Goal: Obtain resource: Obtain resource

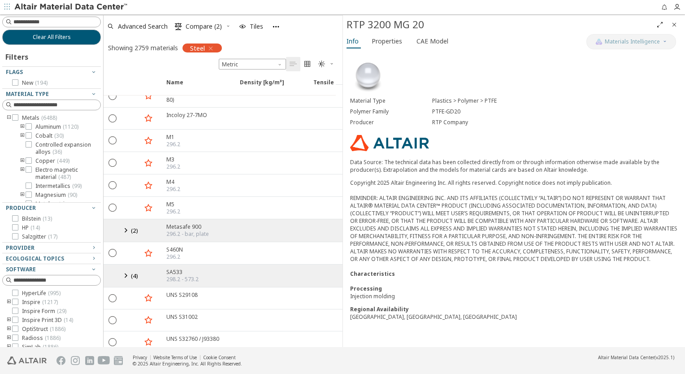
scroll to position [9406, 0]
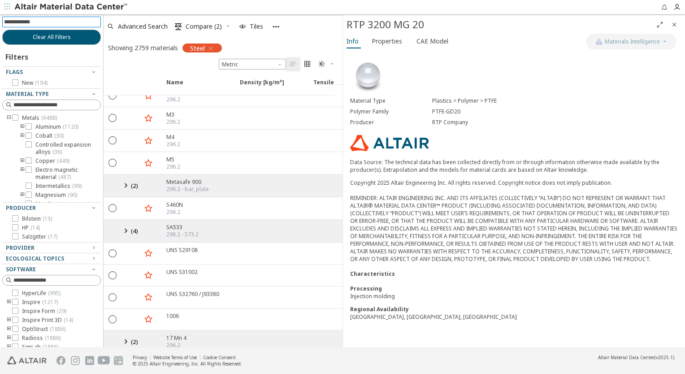
click at [51, 19] on input at bounding box center [52, 22] width 97 height 10
click at [64, 19] on input at bounding box center [52, 22] width 97 height 10
type input "******"
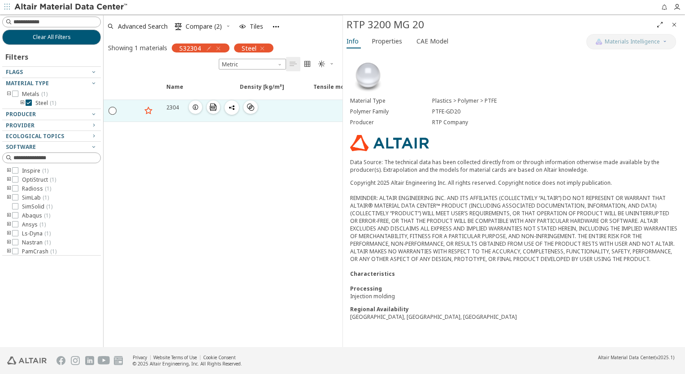
click at [193, 107] on icon "button" at bounding box center [195, 107] width 7 height 7
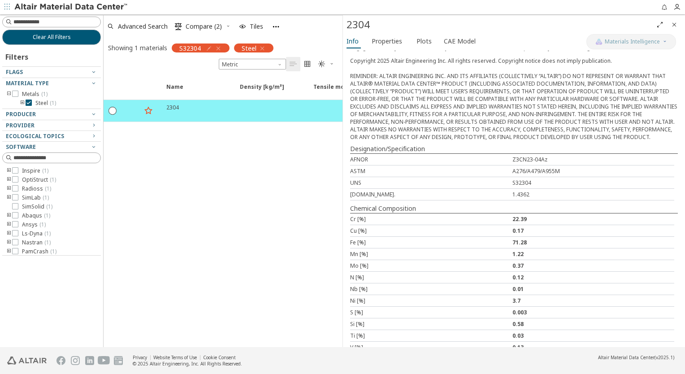
scroll to position [170, 0]
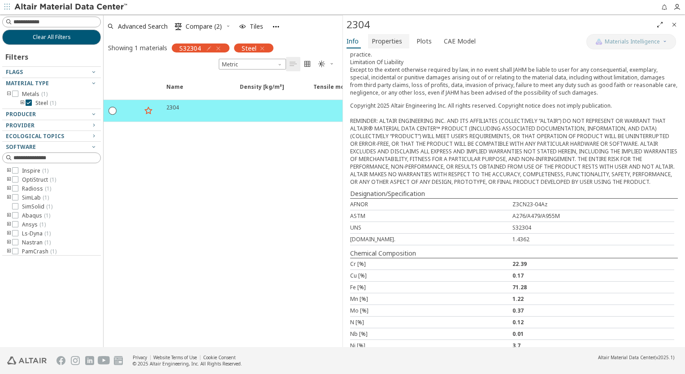
click at [382, 45] on span "Properties" at bounding box center [387, 41] width 30 height 14
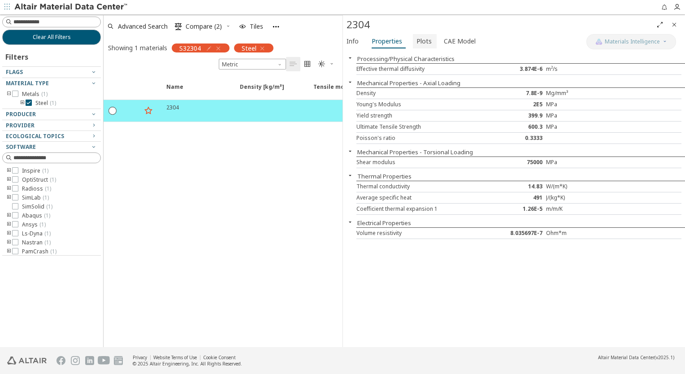
click at [425, 40] on span "Plots" at bounding box center [424, 41] width 15 height 14
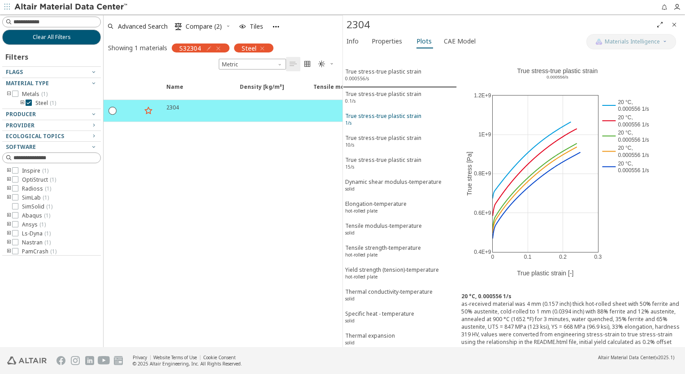
click at [372, 117] on div "True stress-true plastic strain 1/s" at bounding box center [383, 120] width 76 height 17
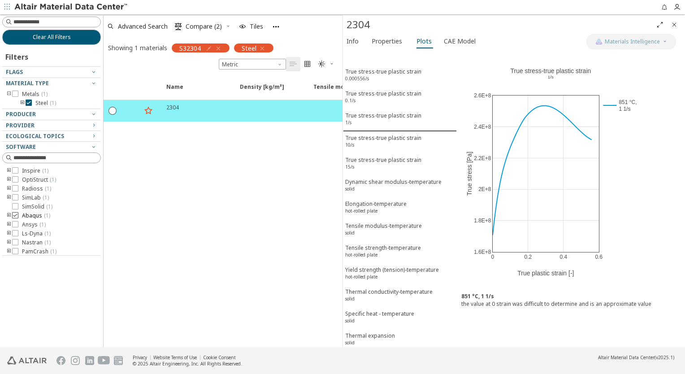
click at [17, 216] on icon at bounding box center [15, 215] width 6 height 6
click at [194, 115] on div "2304  " at bounding box center [198, 111] width 74 height 22
click at [458, 35] on span "CAE Model" at bounding box center [460, 41] width 32 height 14
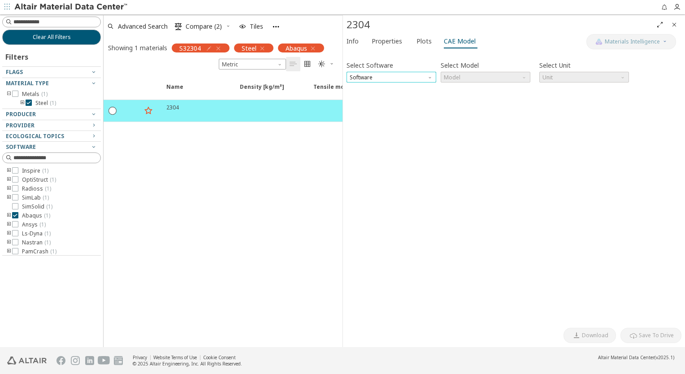
click at [398, 78] on span "Software" at bounding box center [392, 77] width 90 height 11
click at [355, 144] on span "Abaqus" at bounding box center [361, 142] width 20 height 7
click at [470, 72] on span "Model" at bounding box center [486, 77] width 90 height 11
click at [458, 109] on span "Plastic" at bounding box center [453, 109] width 17 height 7
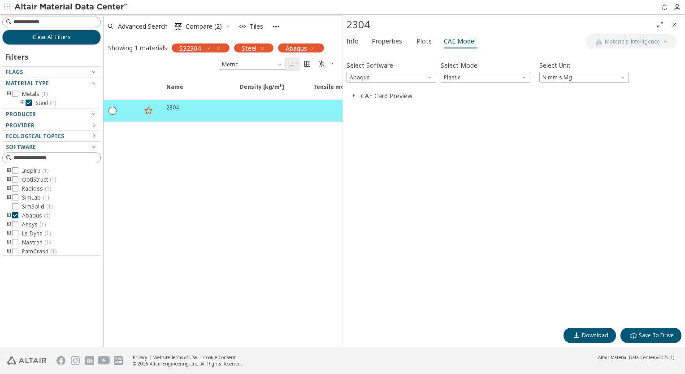
click at [357, 94] on span "button" at bounding box center [353, 95] width 11 height 9
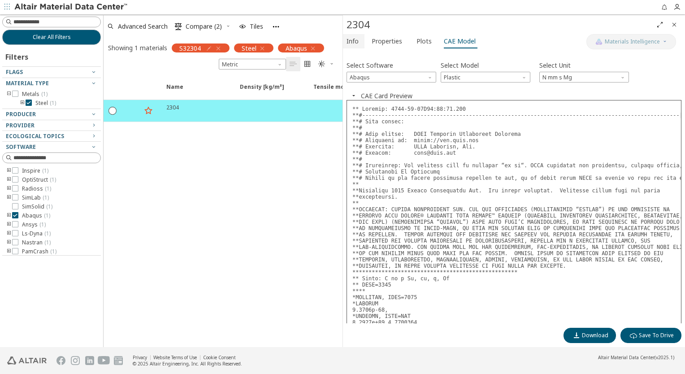
click at [347, 42] on span "Info" at bounding box center [353, 41] width 12 height 14
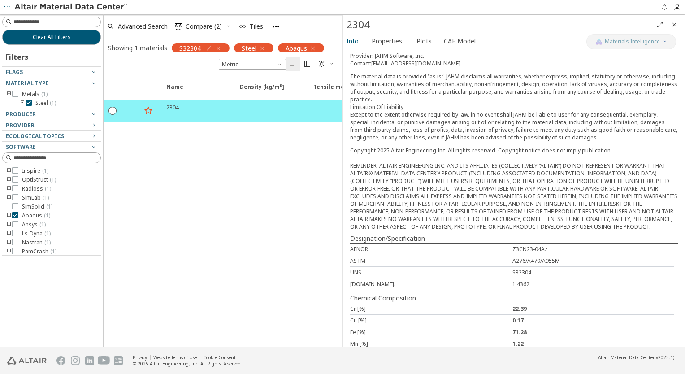
scroll to position [35, 0]
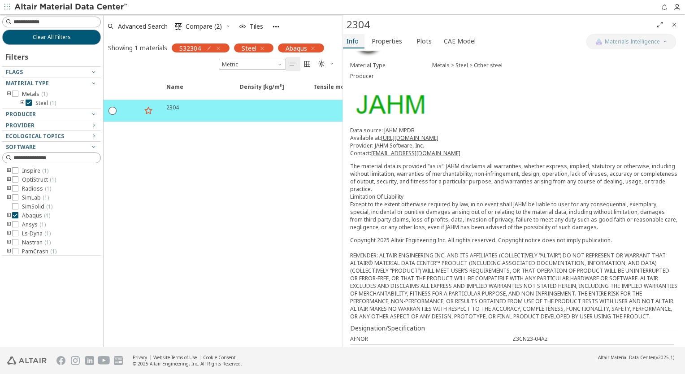
click at [355, 42] on span "Info" at bounding box center [353, 41] width 12 height 14
click at [390, 43] on span "Properties" at bounding box center [387, 41] width 30 height 14
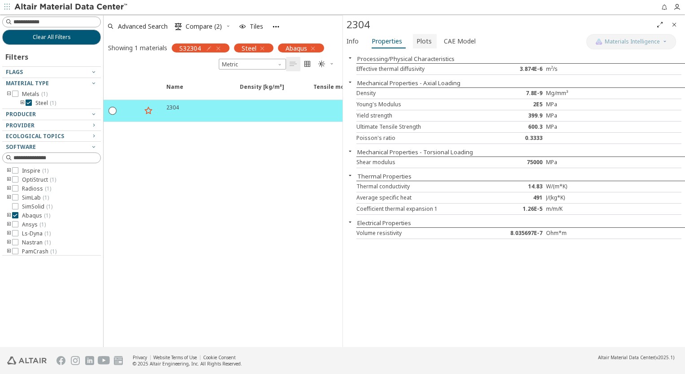
click at [421, 41] on span "Plots" at bounding box center [424, 41] width 15 height 14
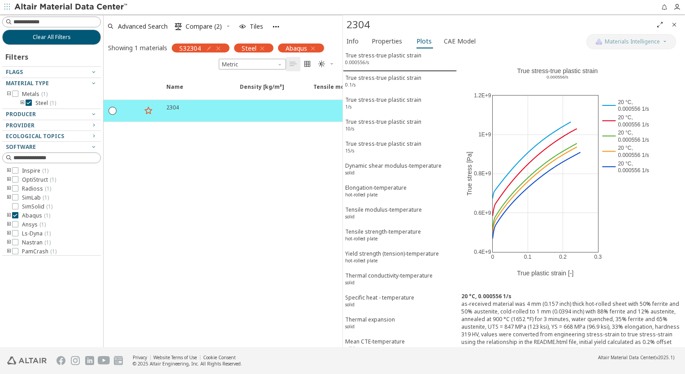
scroll to position [0, 0]
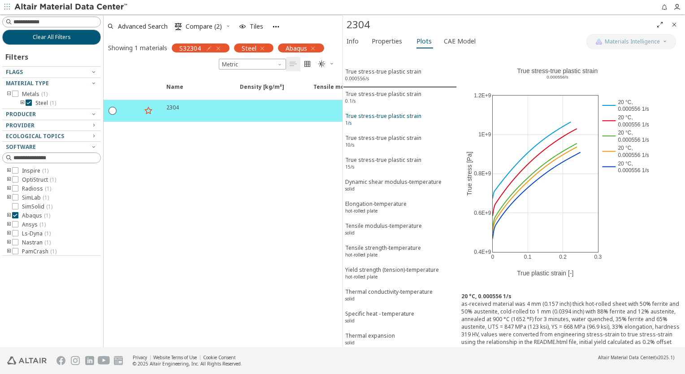
click at [360, 116] on div "True stress-true plastic strain 1/s" at bounding box center [383, 120] width 76 height 17
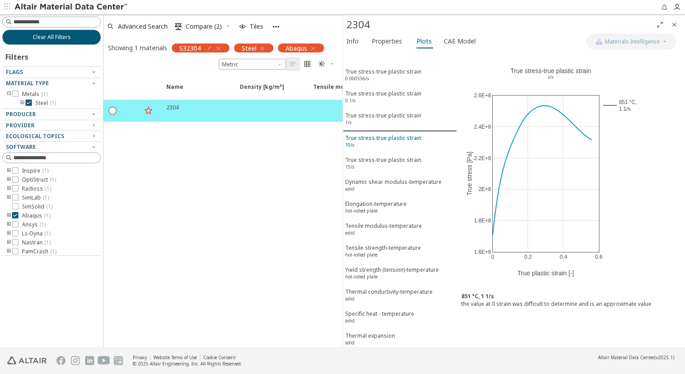
click at [365, 138] on div "True stress-true plastic strain 10/s" at bounding box center [383, 142] width 76 height 17
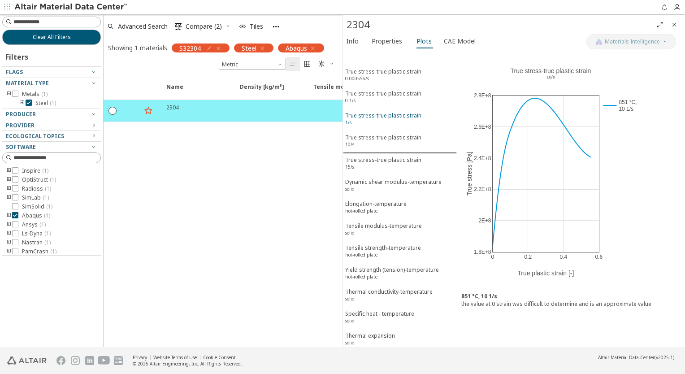
click at [365, 116] on div "True stress-true plastic strain 1/s" at bounding box center [383, 120] width 76 height 17
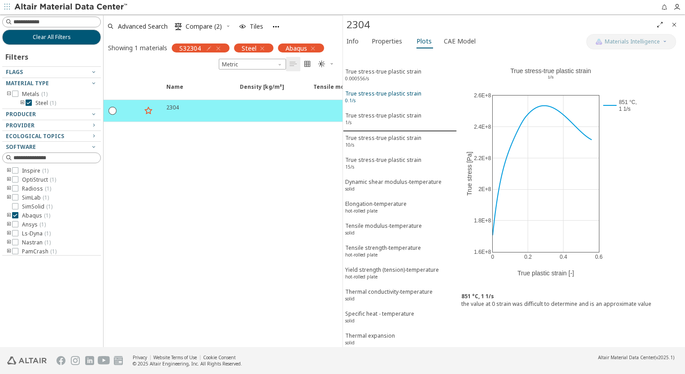
click at [364, 98] on div "True stress-true plastic strain 0.1/s" at bounding box center [383, 98] width 76 height 17
click at [352, 46] on span "Info" at bounding box center [353, 41] width 12 height 14
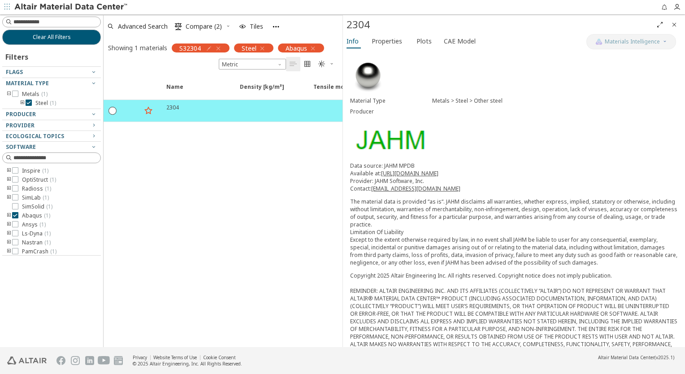
scroll to position [90, 0]
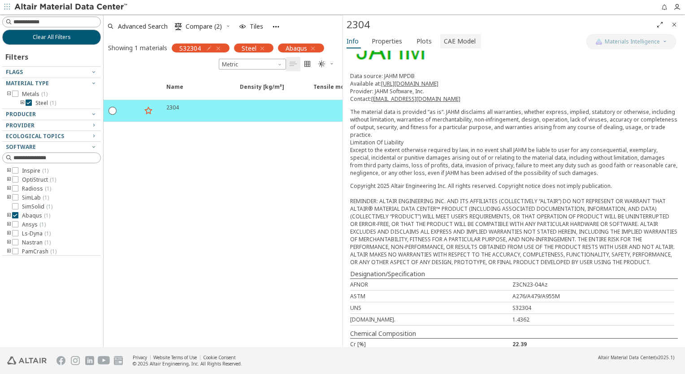
click at [453, 41] on span "CAE Model" at bounding box center [460, 41] width 32 height 14
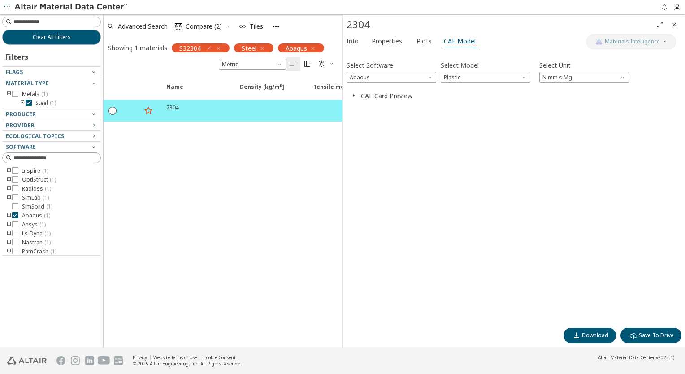
click at [367, 96] on button "CAE Card Preview" at bounding box center [387, 95] width 52 height 9
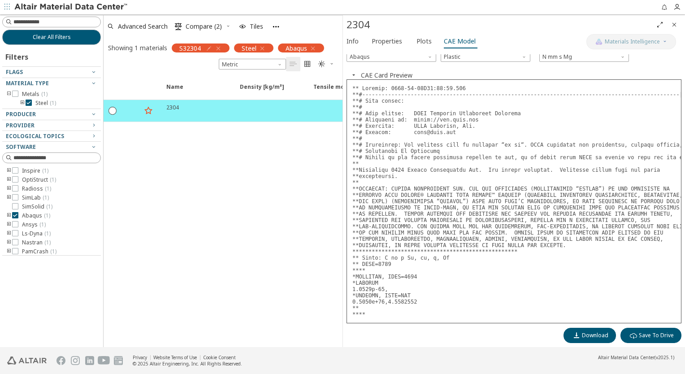
scroll to position [0, 0]
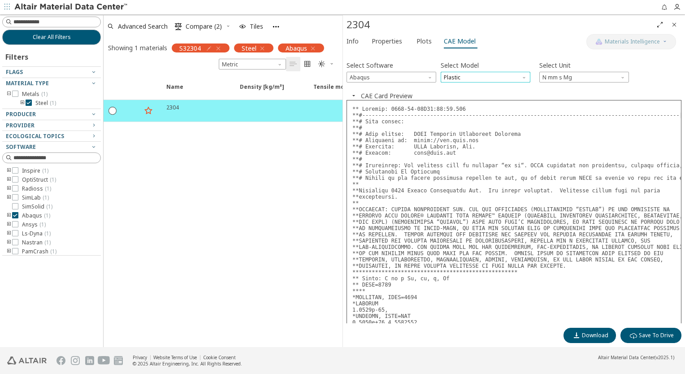
click at [465, 80] on span "Plastic" at bounding box center [486, 77] width 90 height 11
click at [398, 80] on span "Abaqus" at bounding box center [392, 77] width 90 height 11
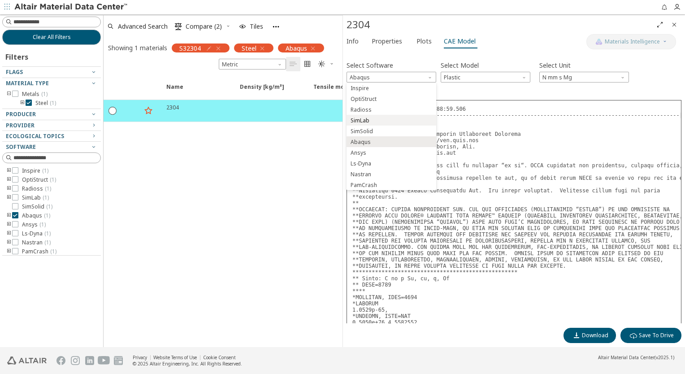
click at [368, 122] on span "SimLab" at bounding box center [360, 120] width 19 height 7
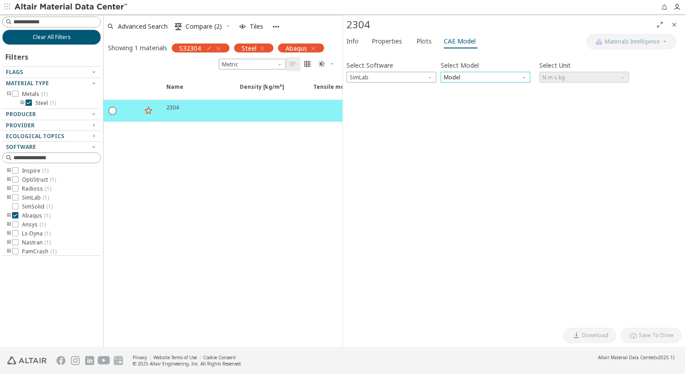
click at [457, 79] on span "Model" at bounding box center [486, 77] width 90 height 11
click at [456, 98] on span "Plastic" at bounding box center [453, 99] width 17 height 7
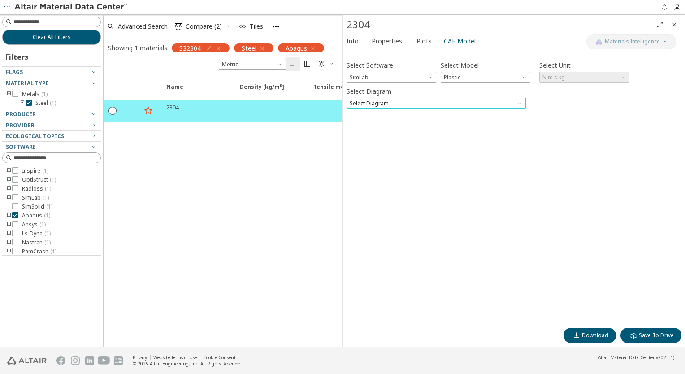
click at [395, 101] on span "Select Diagram" at bounding box center [436, 103] width 179 height 11
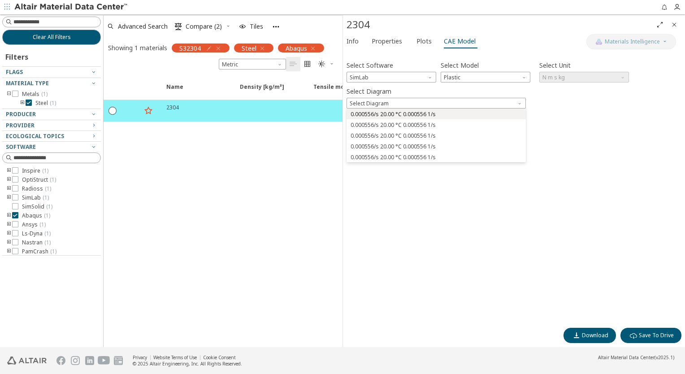
click at [399, 117] on span "0.000556/s 20.00 °C 0.000556 1/s" at bounding box center [393, 114] width 85 height 7
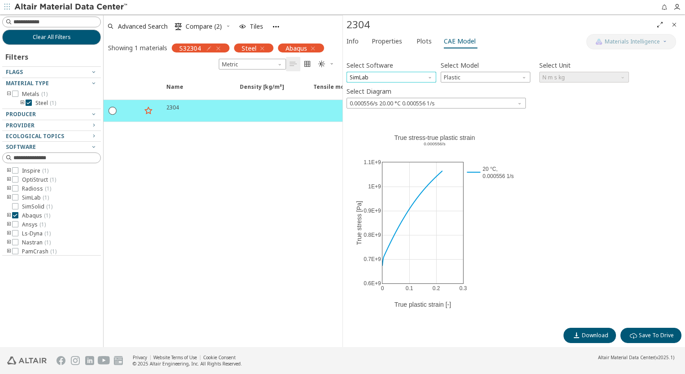
click at [414, 79] on span "SimLab" at bounding box center [392, 77] width 90 height 11
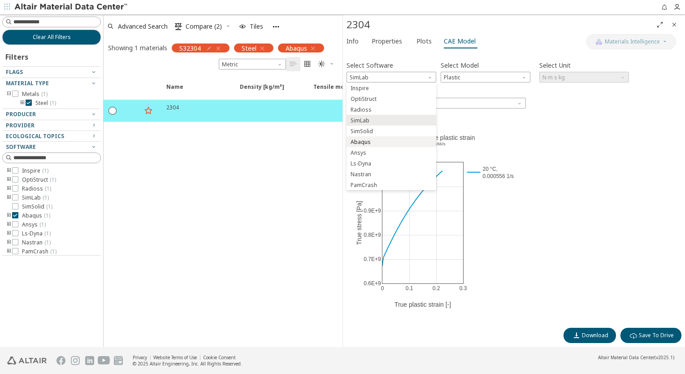
click at [370, 141] on span "Abaqus" at bounding box center [391, 142] width 82 height 6
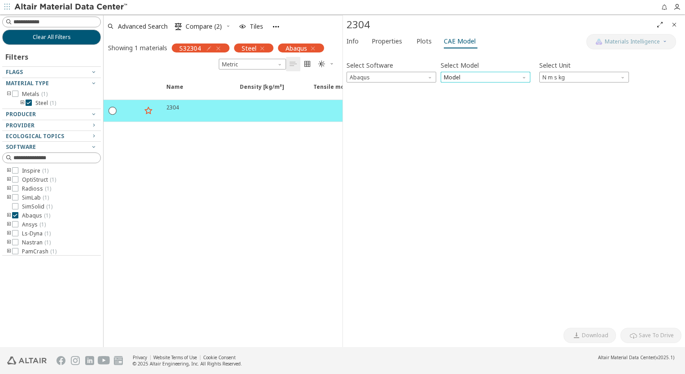
click at [452, 76] on span "Model" at bounding box center [486, 77] width 90 height 11
click at [453, 109] on span "Plastic" at bounding box center [453, 109] width 17 height 7
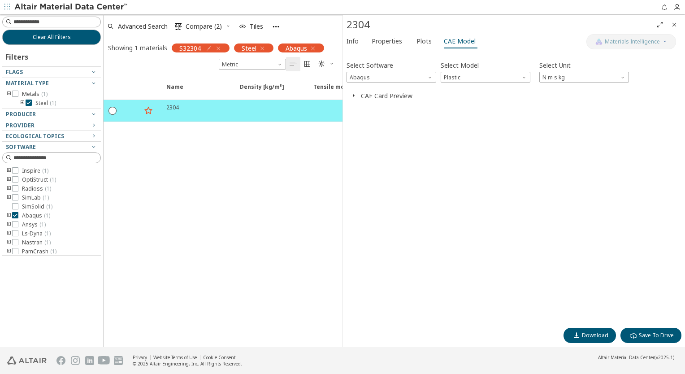
click at [352, 96] on icon "button" at bounding box center [353, 95] width 7 height 7
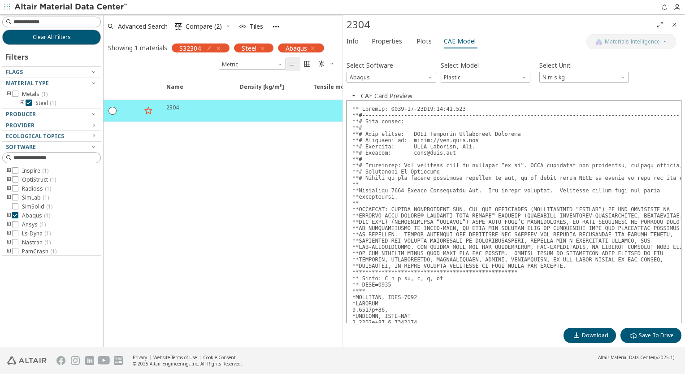
scroll to position [34, 0]
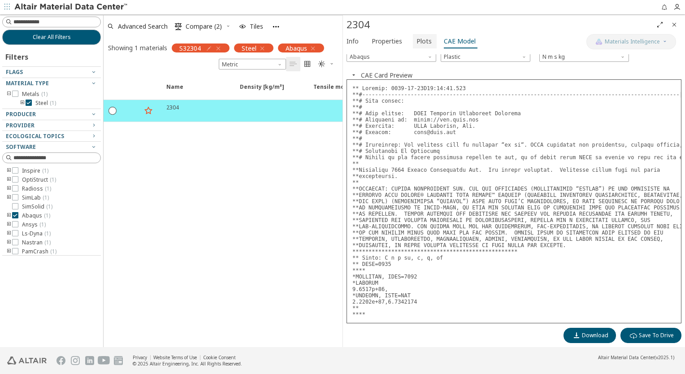
click at [419, 47] on span "Plots" at bounding box center [424, 41] width 15 height 14
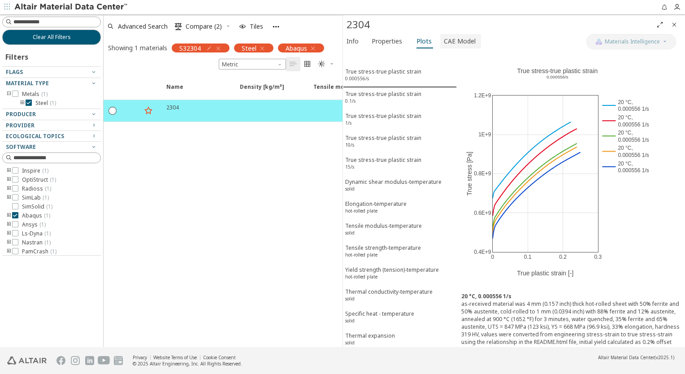
click at [453, 42] on span "CAE Model" at bounding box center [460, 41] width 32 height 14
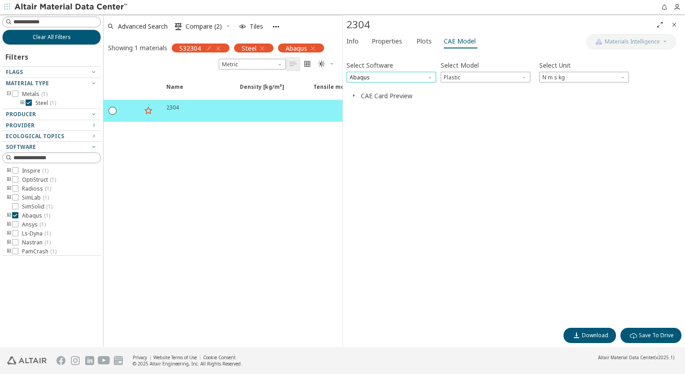
click at [400, 78] on span "Abaqus" at bounding box center [392, 77] width 90 height 11
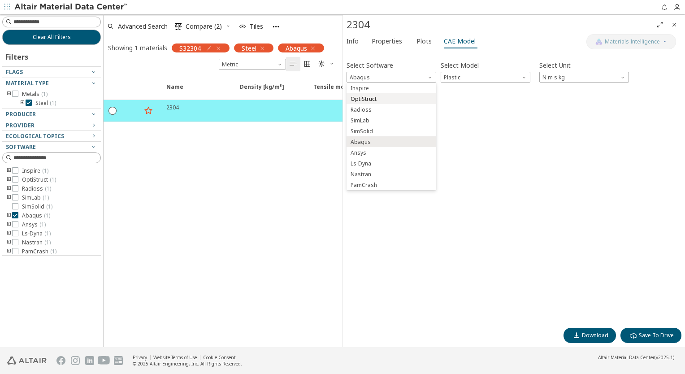
click at [365, 100] on span "OptiStruct" at bounding box center [364, 99] width 26 height 7
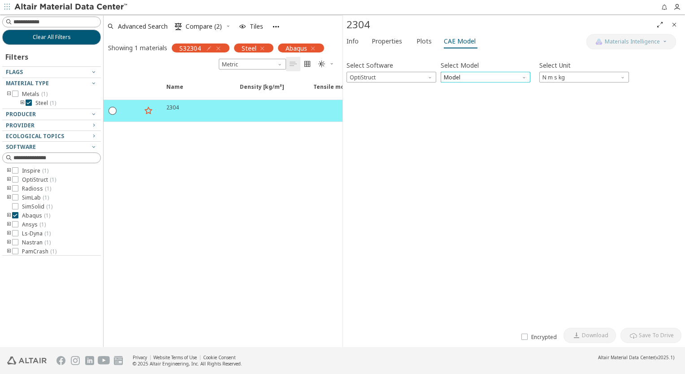
click at [466, 78] on span "Model" at bounding box center [486, 77] width 90 height 11
click at [457, 99] on span "MatS1" at bounding box center [453, 99] width 16 height 7
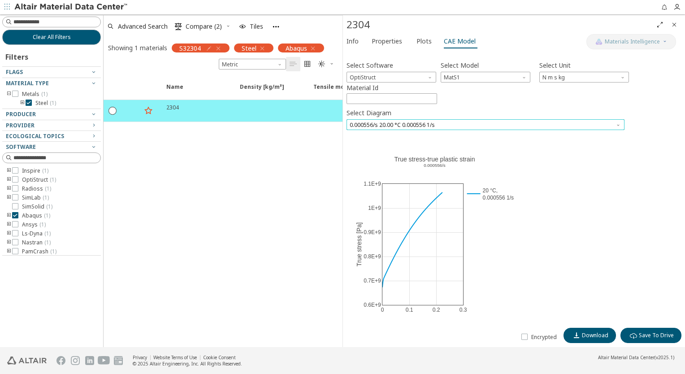
click at [387, 125] on span "0.000556/s 20.00 °C 0.000556 1/s" at bounding box center [486, 124] width 278 height 11
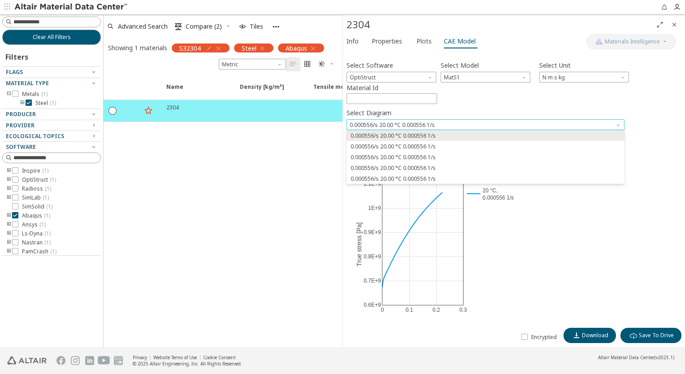
scroll to position [26, 0]
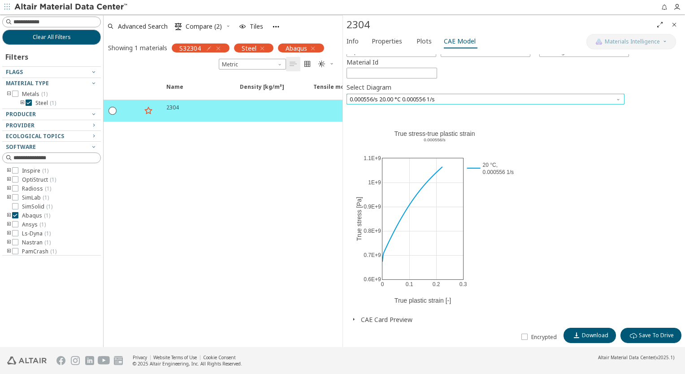
click at [412, 100] on span "0.000556/s 20.00 °C 0.000556 1/s" at bounding box center [486, 99] width 278 height 11
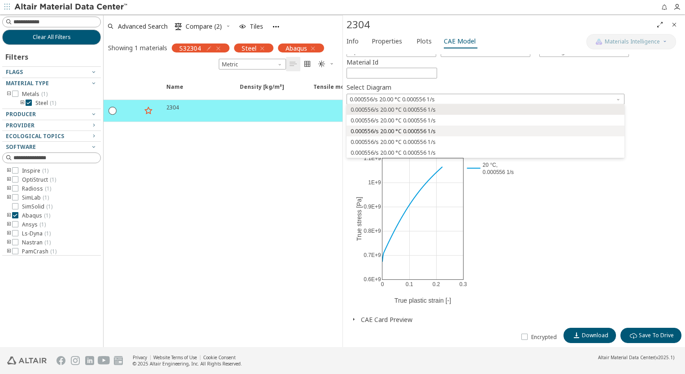
click at [396, 134] on span "0.000556/s 20.00 °C 0.000556 1/s" at bounding box center [393, 131] width 85 height 7
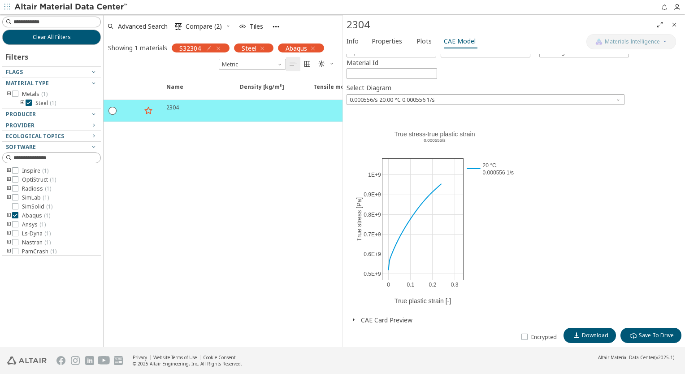
click at [354, 321] on icon "button" at bounding box center [353, 319] width 7 height 7
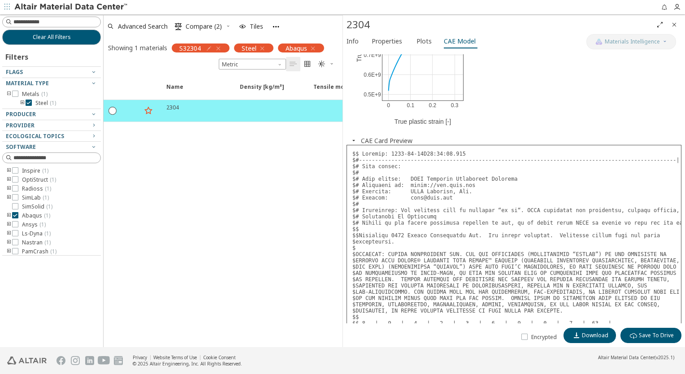
scroll to position [115, 0]
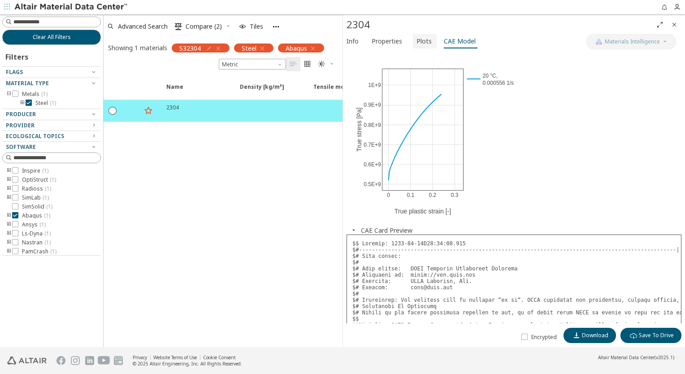
click at [421, 44] on span "Plots" at bounding box center [424, 41] width 15 height 14
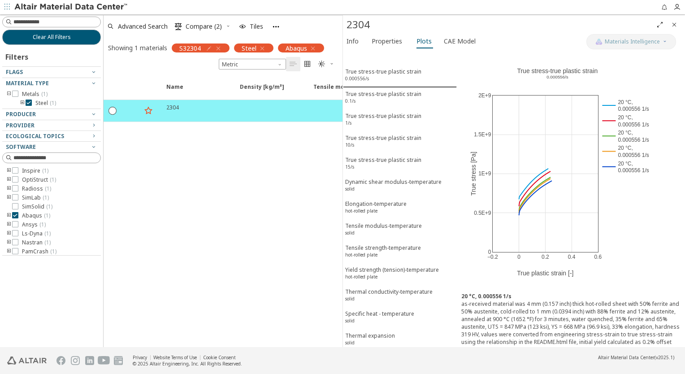
scroll to position [45, 0]
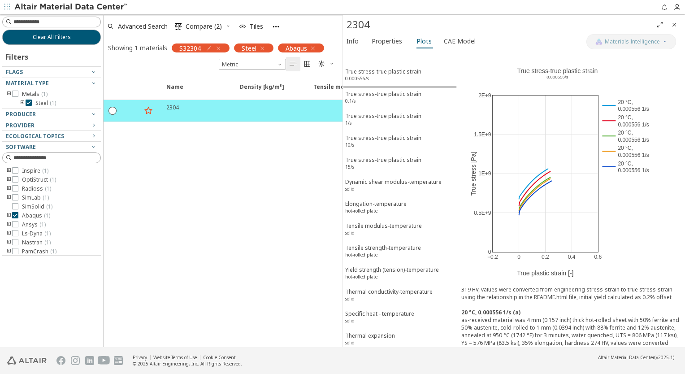
click at [577, 300] on div "as-received material was 4 mm (0.157 inch) thick hot-rolled sheet with 50% ferr…" at bounding box center [570, 278] width 219 height 46
click at [384, 41] on span "Properties" at bounding box center [387, 41] width 30 height 14
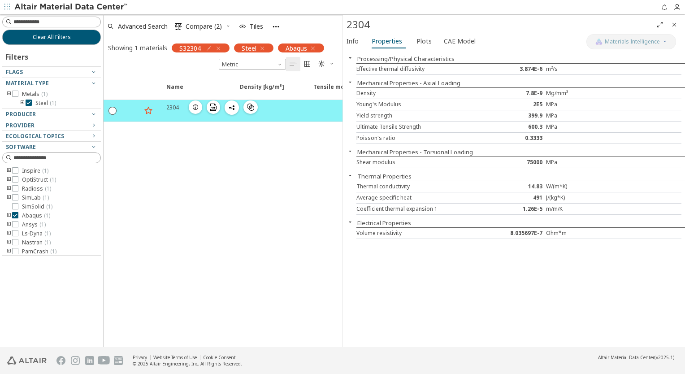
click at [249, 107] on icon "" at bounding box center [250, 107] width 7 height 7
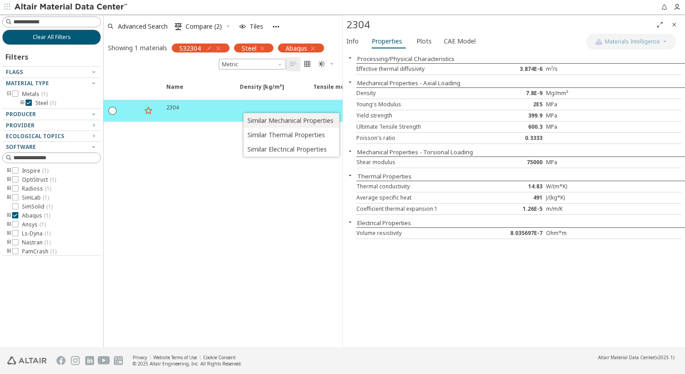
click at [256, 122] on span "Similar Mechanical Properties" at bounding box center [290, 120] width 86 height 14
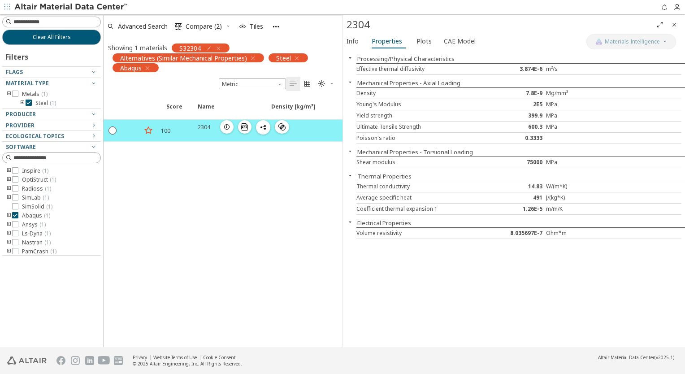
click at [228, 129] on icon "button" at bounding box center [226, 126] width 7 height 7
click at [456, 40] on span "CAE Model" at bounding box center [460, 41] width 32 height 14
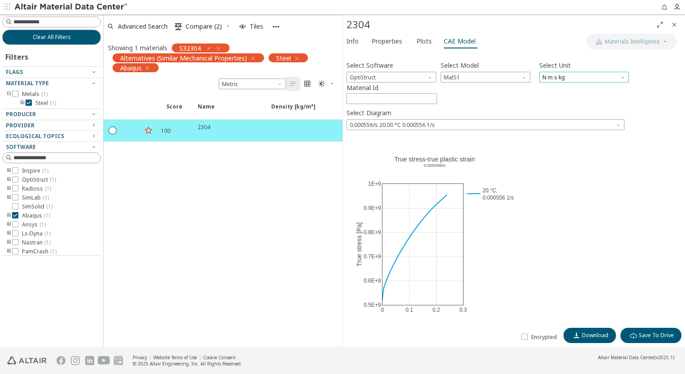
click at [563, 77] on span "N m s kg" at bounding box center [584, 77] width 90 height 11
click at [556, 112] on span "N mm ms g" at bounding box center [558, 109] width 30 height 7
click at [539, 161] on div "0 0.1 0.2 0.3 0.5E+9 0.6E+9 0.7E+9 0.8E+9 0.9E+9 1E+9 20 °C, 0.000556 1/s True …" at bounding box center [514, 240] width 335 height 202
click at [467, 123] on span "0.000556/s 20.00 °C 0.000556 1/s" at bounding box center [486, 124] width 278 height 11
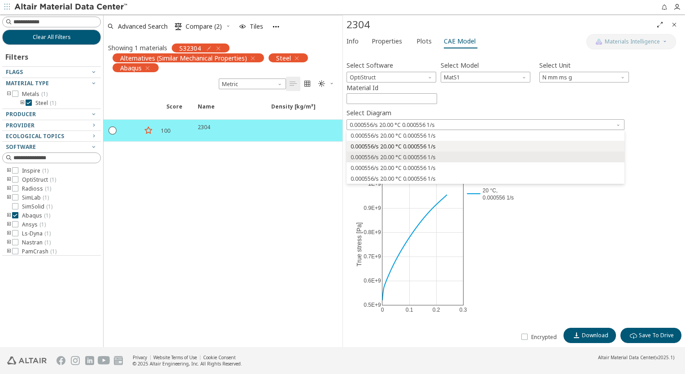
click at [382, 148] on span "0.000556/s 20.00 °C 0.000556 1/s" at bounding box center [393, 146] width 85 height 7
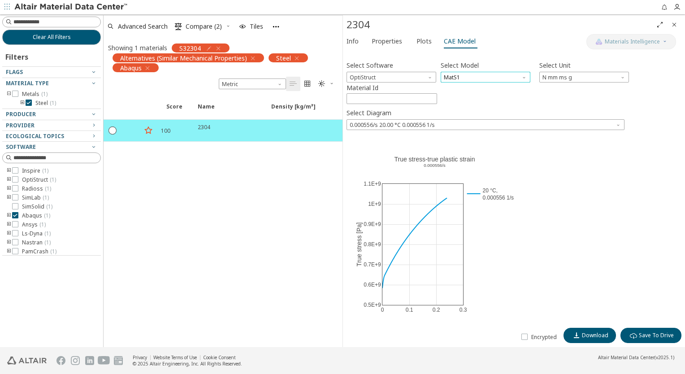
click at [495, 76] on span "MatS1" at bounding box center [486, 77] width 90 height 11
click at [386, 77] on span "OptiStruct" at bounding box center [392, 77] width 90 height 11
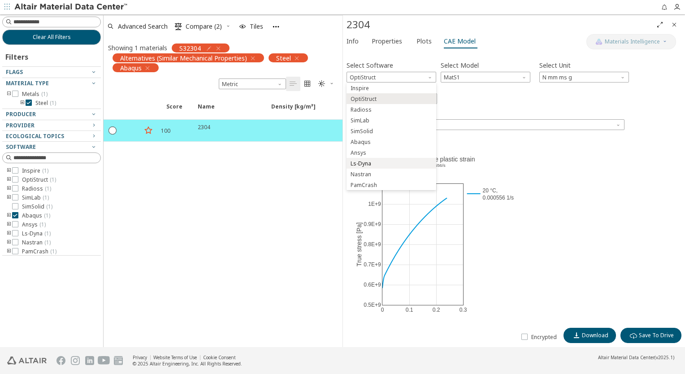
click at [366, 164] on span "Ls-Dyna" at bounding box center [361, 163] width 21 height 7
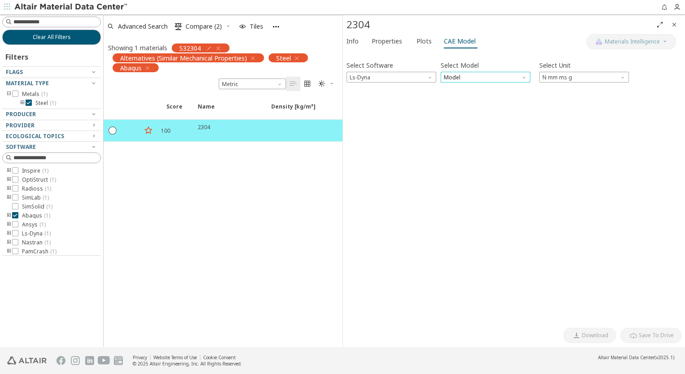
click at [488, 78] on span "Model" at bounding box center [486, 77] width 90 height 11
click at [455, 98] on span "Mat24" at bounding box center [453, 99] width 16 height 7
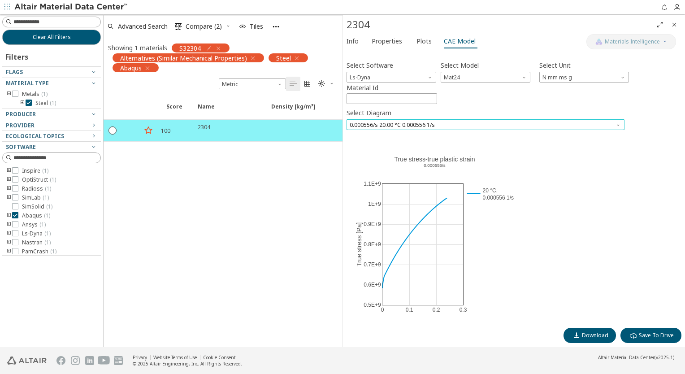
click at [433, 121] on span "0.000556/s 20.00 °C 0.000556 1/s" at bounding box center [486, 124] width 278 height 11
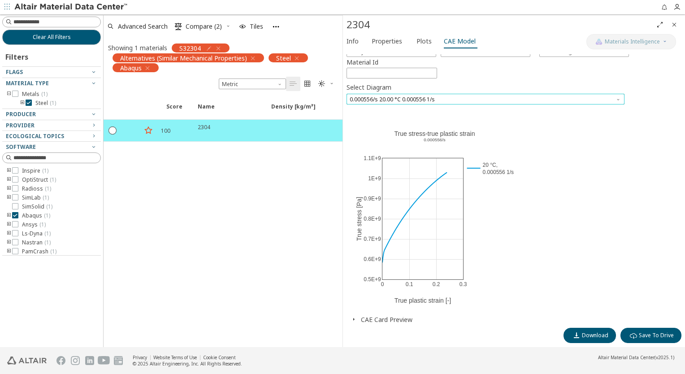
click at [423, 100] on span "0.000556/s 20.00 °C 0.000556 1/s" at bounding box center [486, 99] width 278 height 11
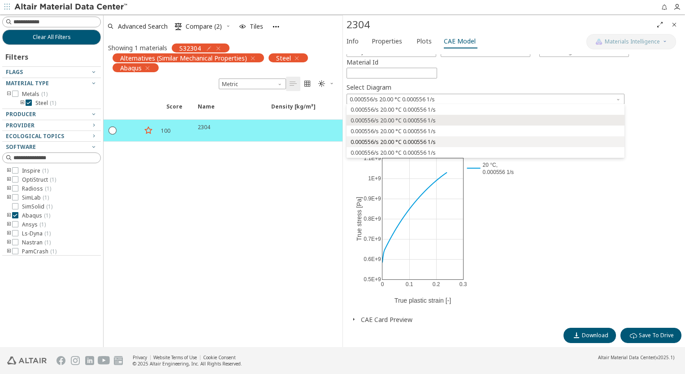
click at [394, 145] on span "0.000556/s 20.00 °C 0.000556 1/s" at bounding box center [393, 142] width 85 height 7
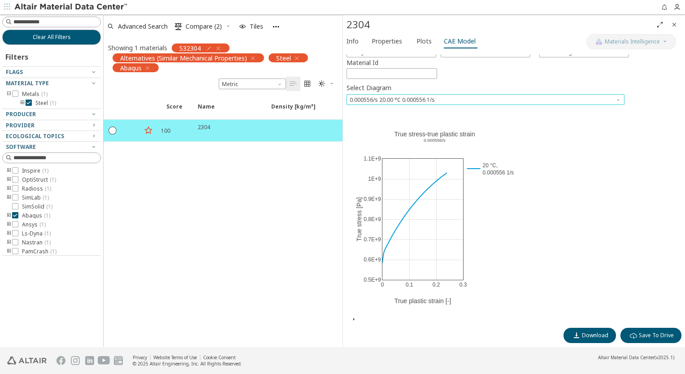
scroll to position [25, 0]
click at [422, 44] on span "Plots" at bounding box center [424, 41] width 15 height 14
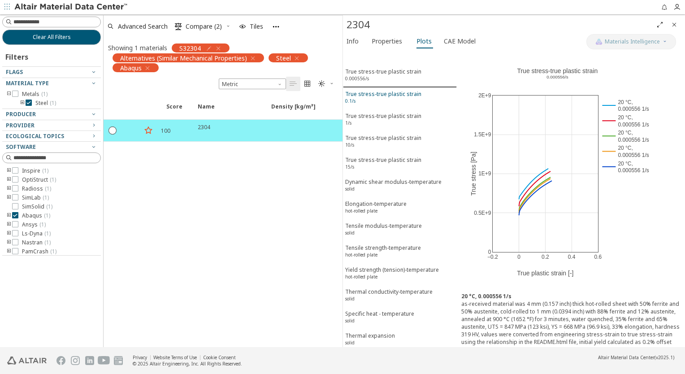
click at [379, 98] on div "True stress-true plastic strain 0.1/s" at bounding box center [383, 98] width 76 height 17
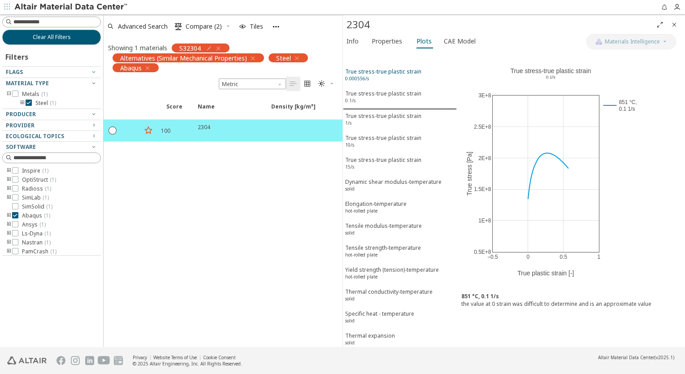
click at [373, 75] on div "True stress-true plastic strain 0.000556/s" at bounding box center [383, 76] width 76 height 17
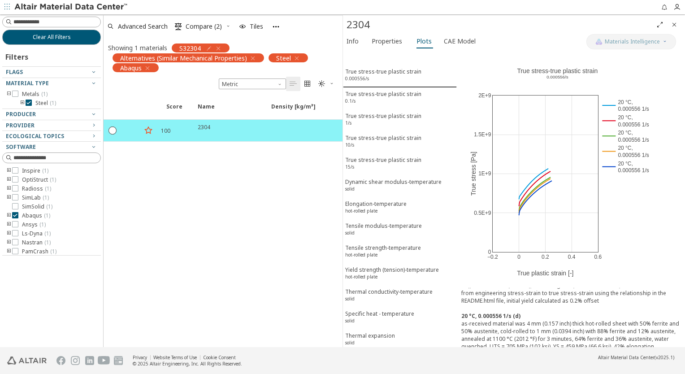
scroll to position [258, 0]
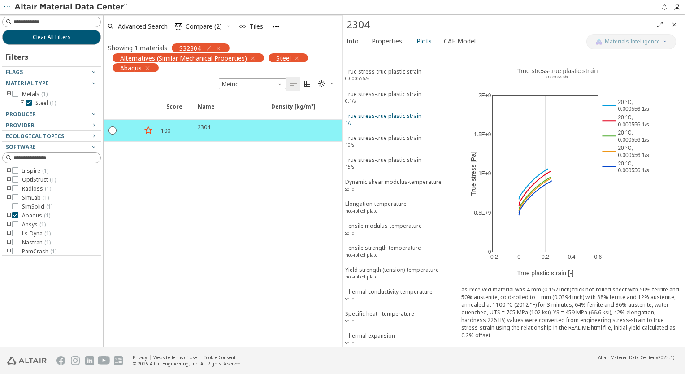
click at [375, 115] on div "True stress-true plastic strain 1/s" at bounding box center [383, 120] width 76 height 17
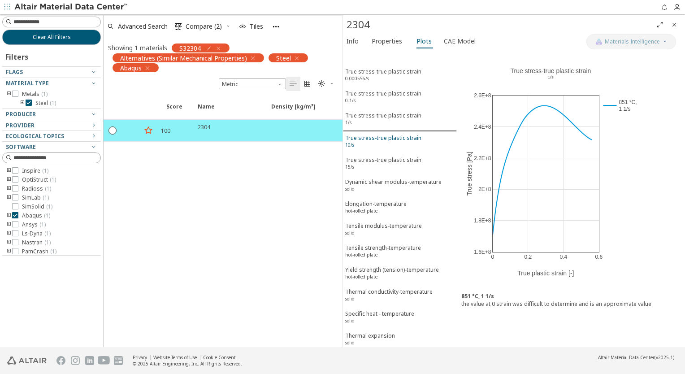
click at [373, 137] on div "True stress-true plastic strain 10/s" at bounding box center [383, 142] width 76 height 17
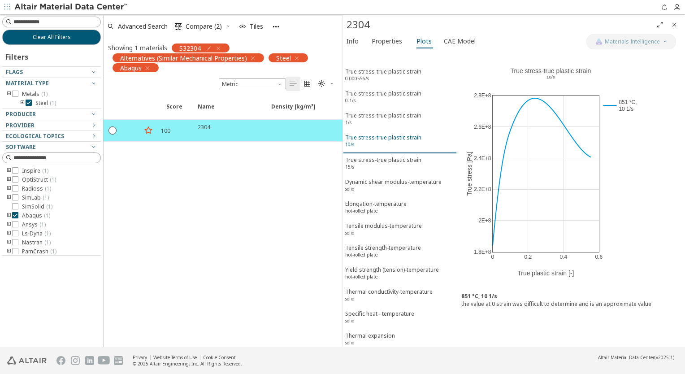
click at [368, 134] on div "True stress-true plastic strain 10/s" at bounding box center [383, 142] width 76 height 17
click at [371, 113] on div "True stress-true plastic strain 1/s" at bounding box center [383, 120] width 76 height 17
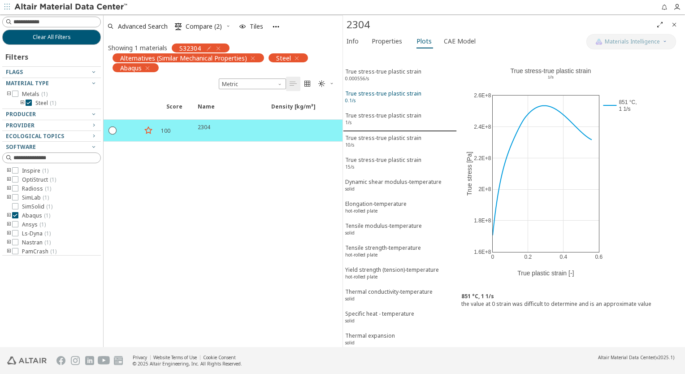
click at [371, 93] on div "True stress-true plastic strain 0.1/s" at bounding box center [383, 98] width 76 height 17
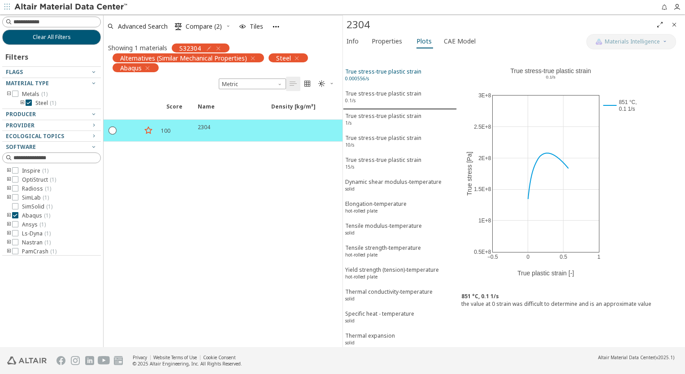
click at [362, 71] on div "True stress-true plastic strain 0.000556/s" at bounding box center [383, 76] width 76 height 17
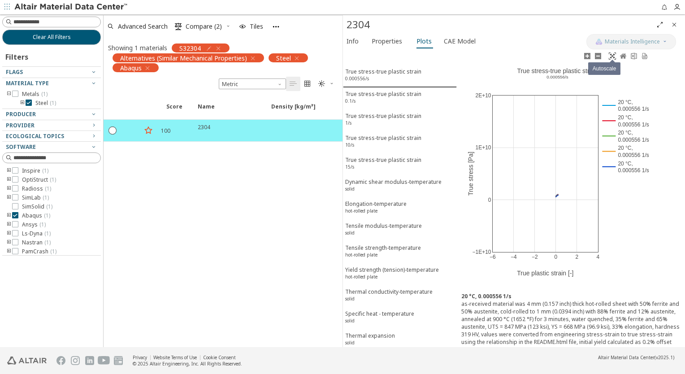
click at [616, 51] on link at bounding box center [612, 56] width 11 height 10
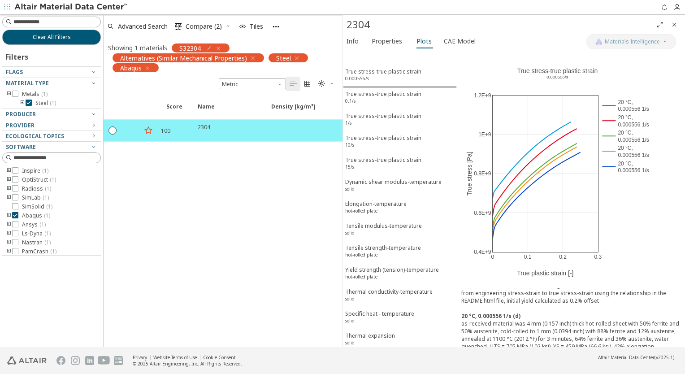
scroll to position [258, 0]
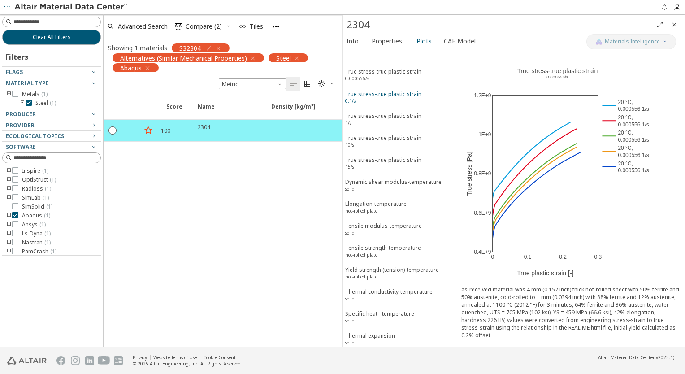
click at [369, 100] on div "True stress-true plastic strain 0.1/s" at bounding box center [383, 98] width 76 height 17
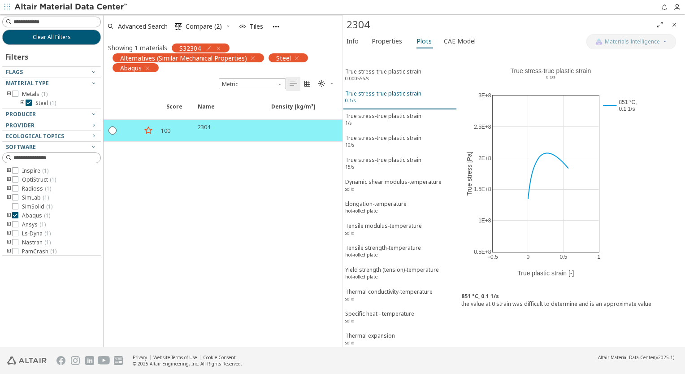
scroll to position [0, 0]
click at [447, 43] on span "CAE Model" at bounding box center [460, 41] width 32 height 14
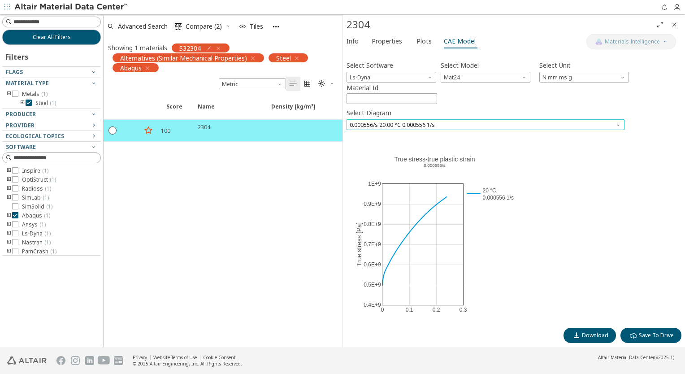
click at [447, 126] on span "0.000556/s 20.00 °C 0.000556 1/s" at bounding box center [486, 124] width 278 height 11
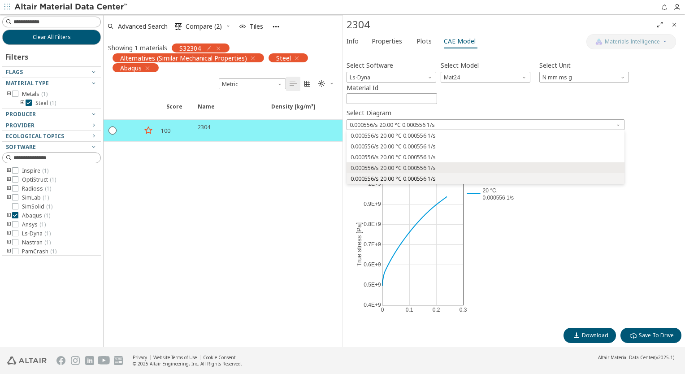
click at [409, 182] on span "0.000556/s 20.00 °C 0.000556 1/s" at bounding box center [393, 178] width 85 height 7
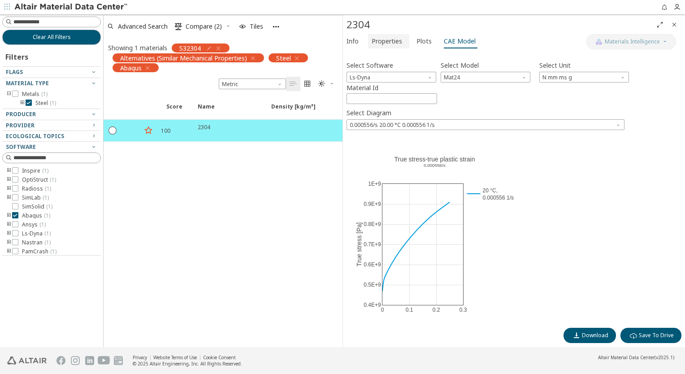
click at [397, 39] on span "Properties" at bounding box center [387, 41] width 30 height 14
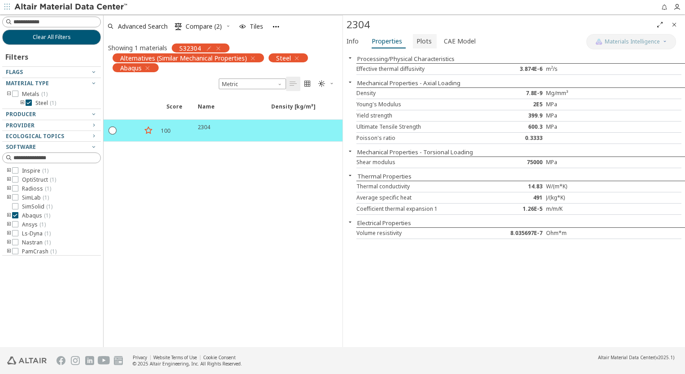
click at [424, 40] on span "Plots" at bounding box center [424, 41] width 15 height 14
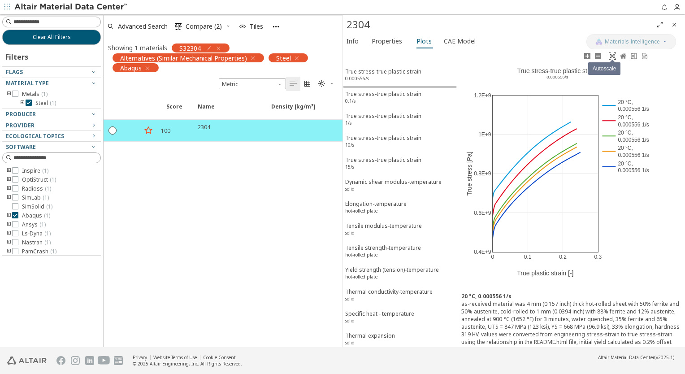
click at [613, 56] on icon at bounding box center [612, 55] width 7 height 7
click at [638, 54] on link at bounding box center [634, 56] width 11 height 10
click at [378, 44] on span "Properties" at bounding box center [387, 41] width 30 height 14
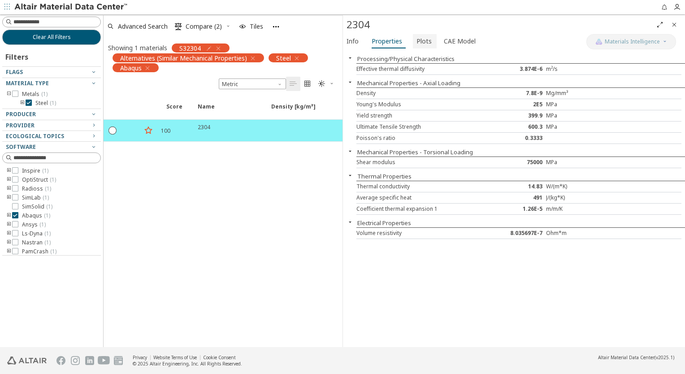
click at [417, 40] on span "Plots" at bounding box center [424, 41] width 15 height 14
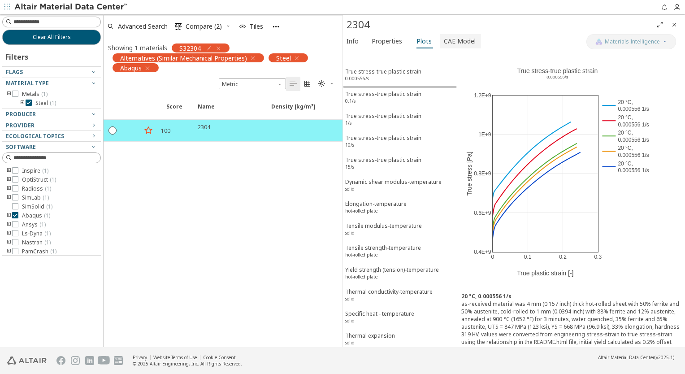
click at [456, 42] on span "CAE Model" at bounding box center [460, 41] width 32 height 14
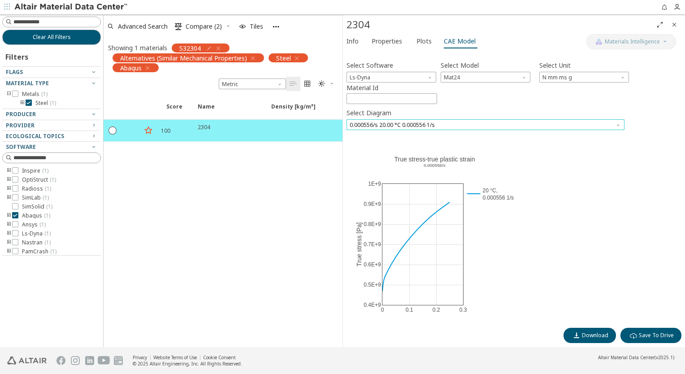
click at [425, 125] on span "0.000556/s 20.00 °C 0.000556 1/s" at bounding box center [486, 124] width 278 height 11
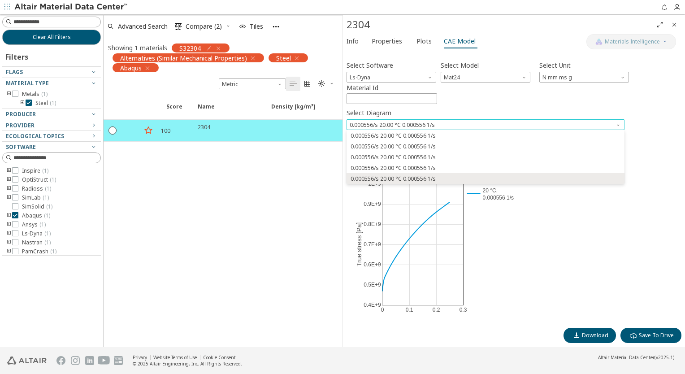
scroll to position [26, 0]
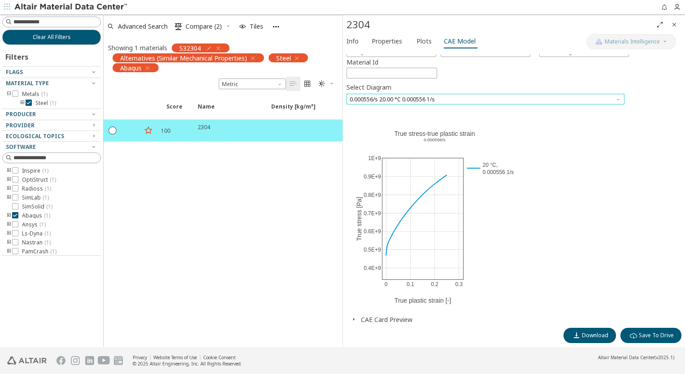
click at [426, 97] on span "0.000556/s 20.00 °C 0.000556 1/s" at bounding box center [486, 99] width 278 height 11
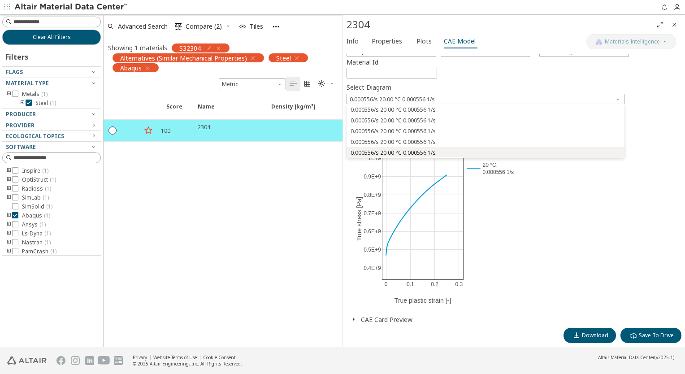
click at [399, 152] on span "0.000556/s 20.00 °C 0.000556 1/s" at bounding box center [393, 152] width 85 height 7
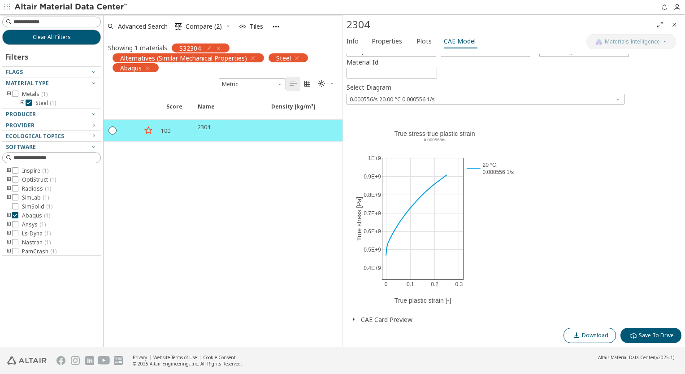
click at [590, 335] on span "Download" at bounding box center [595, 335] width 26 height 7
click at [513, 210] on div "0 0.1 0.2 0.3 0.4E+9 0.5E+9 0.6E+9 0.7E+9 0.8E+9 0.9E+9 1E+9 20 °C, 0.000556 1/…" at bounding box center [435, 214] width 176 height 202
click at [495, 120] on icon at bounding box center [498, 118] width 7 height 7
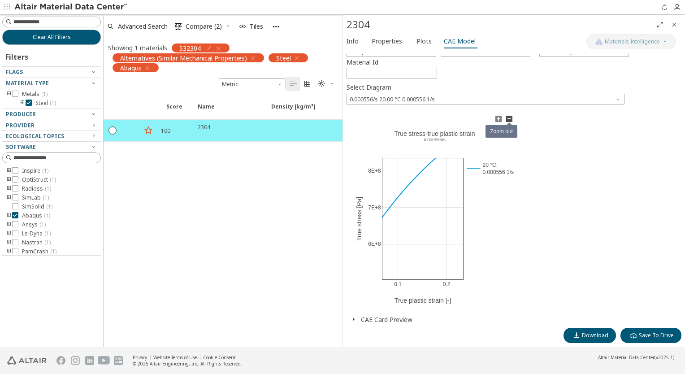
click at [508, 119] on icon at bounding box center [509, 119] width 6 height 6
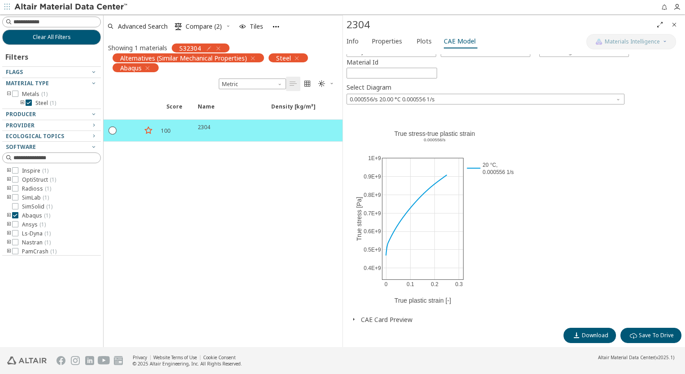
click at [384, 318] on button "CAE Card Preview" at bounding box center [387, 319] width 52 height 9
click at [355, 321] on icon "button" at bounding box center [353, 319] width 7 height 7
click at [412, 327] on div "Download  Save To Drive" at bounding box center [514, 333] width 335 height 20
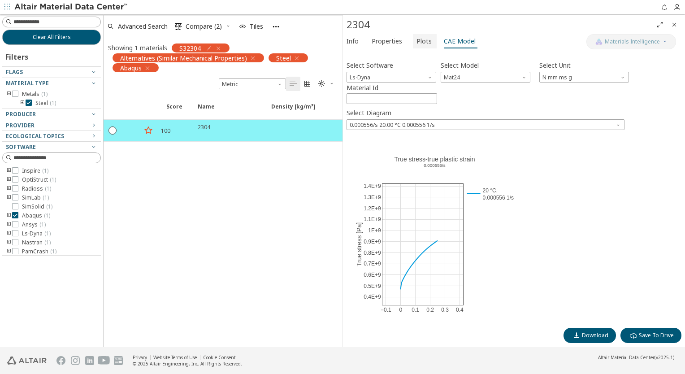
click at [420, 42] on span "Plots" at bounding box center [424, 41] width 15 height 14
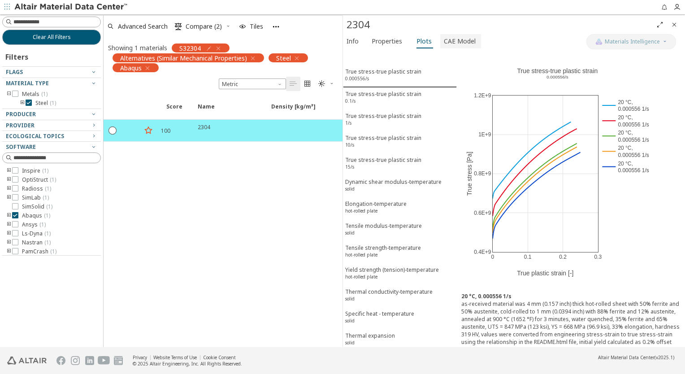
click at [445, 44] on span "CAE Model" at bounding box center [460, 41] width 32 height 14
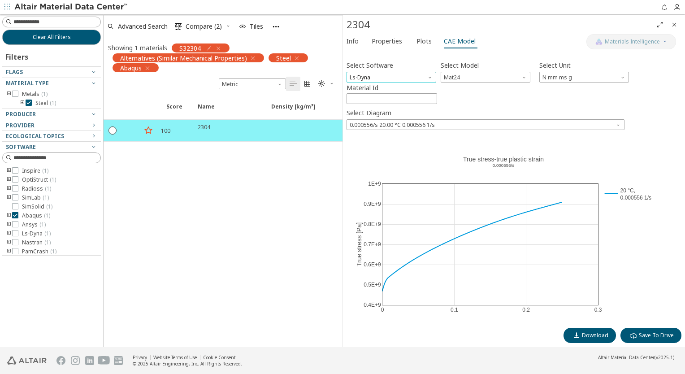
click at [395, 78] on span "Ls-Dyna" at bounding box center [392, 77] width 90 height 11
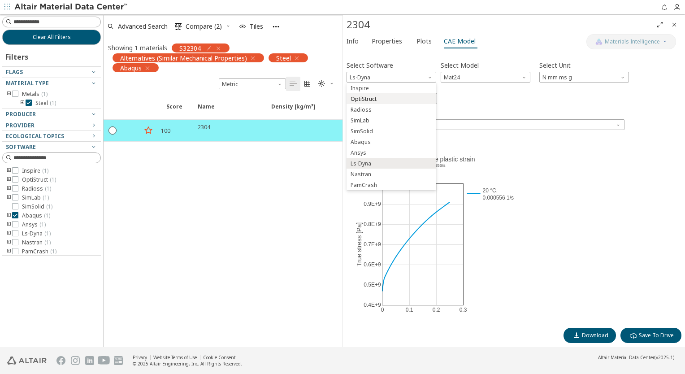
click at [367, 100] on span "OptiStruct" at bounding box center [364, 99] width 26 height 7
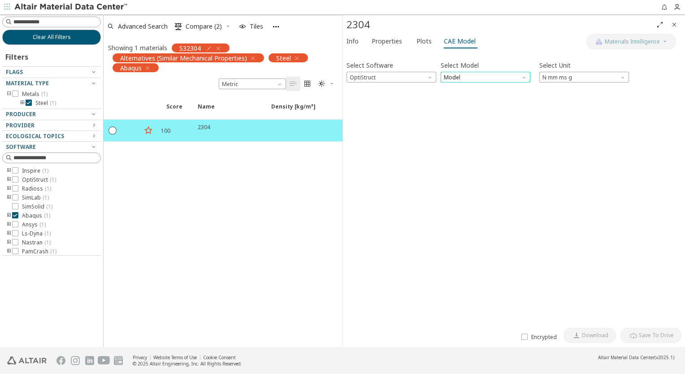
click at [457, 78] on span "Model" at bounding box center [486, 77] width 90 height 11
click at [462, 99] on span "MatS1" at bounding box center [485, 99] width 82 height 6
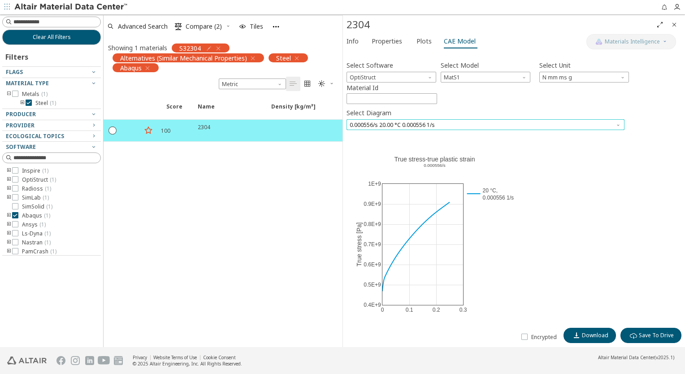
click at [427, 125] on span "0.000556/s 20.00 °C 0.000556 1/s" at bounding box center [486, 124] width 278 height 11
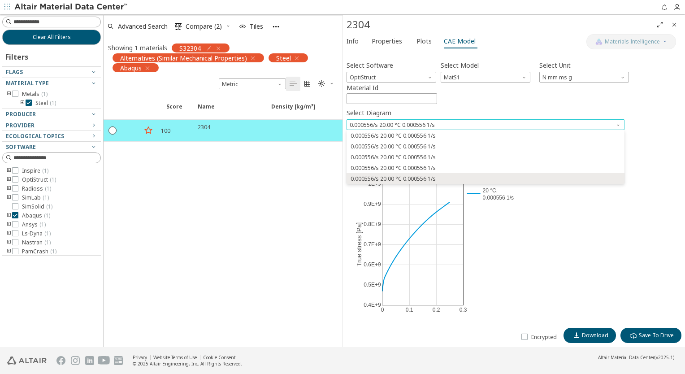
scroll to position [26, 0]
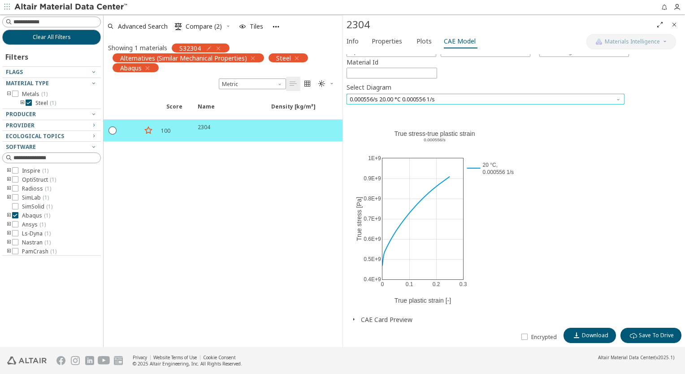
click at [419, 98] on span "0.000556/s 20.00 °C 0.000556 1/s" at bounding box center [486, 99] width 278 height 11
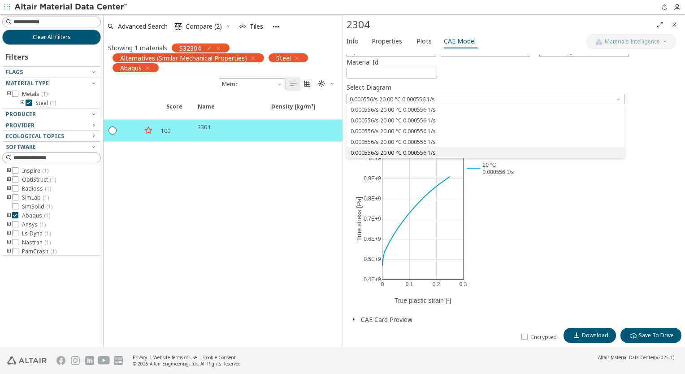
click at [406, 149] on span "0.000556/s 20.00 °C 0.000556 1/s" at bounding box center [393, 152] width 85 height 7
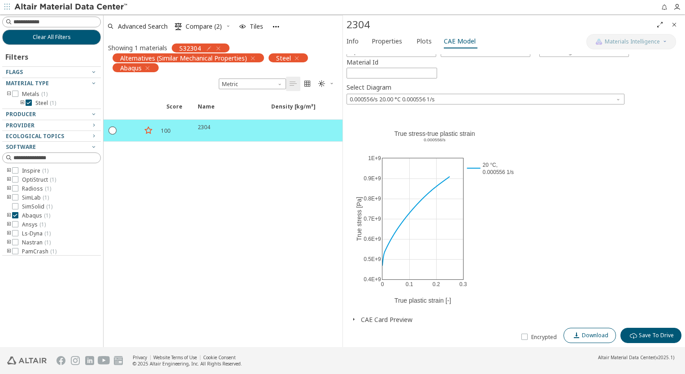
click at [585, 337] on span "Download" at bounding box center [595, 335] width 26 height 7
click at [393, 321] on button "CAE Card Preview" at bounding box center [387, 319] width 52 height 9
click at [353, 320] on icon "button" at bounding box center [353, 319] width 7 height 7
